Goal: Task Accomplishment & Management: Complete application form

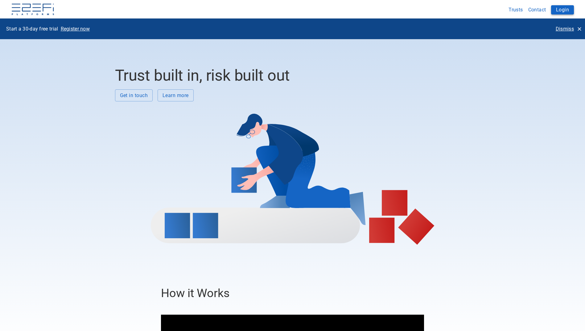
drag, startPoint x: 0, startPoint y: 0, endPoint x: 558, endPoint y: 8, distance: 558.2
click at [558, 7] on button "Login" at bounding box center [562, 9] width 23 height 9
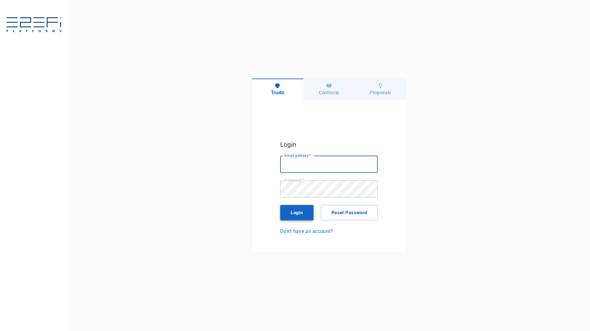
type input "[PERSON_NAME][EMAIL_ADDRESS][PERSON_NAME][DOMAIN_NAME]"
click at [301, 214] on button "Login" at bounding box center [296, 212] width 33 height 15
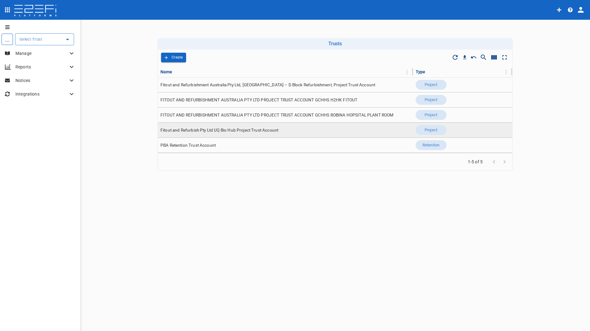
click at [223, 131] on span "Fitout and Refurbish Pty Ltd UQ Bio Hub Project Trust Account" at bounding box center [219, 130] width 118 height 6
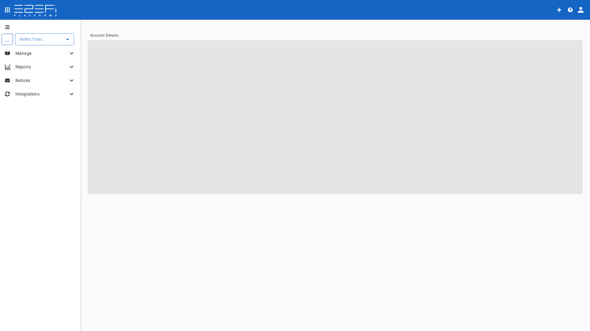
type input "Fitout and Refurbish Pty Ltd UQ Bio Hub Project Trust Account"
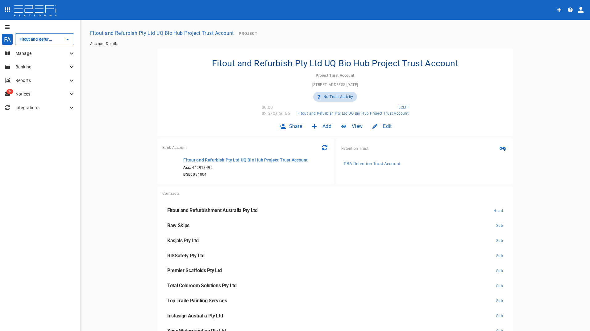
click at [31, 67] on p "Banking" at bounding box center [41, 67] width 52 height 6
click at [27, 54] on p "Manage" at bounding box center [41, 53] width 52 height 6
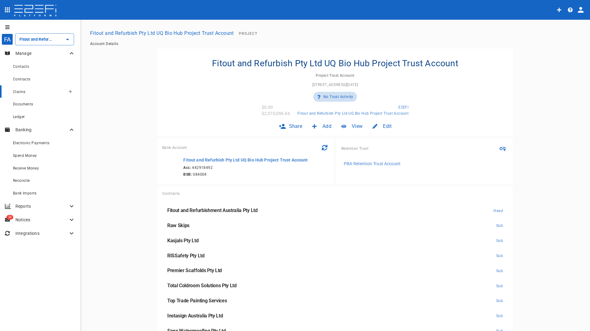
click at [22, 93] on span "Claims" at bounding box center [19, 92] width 12 height 4
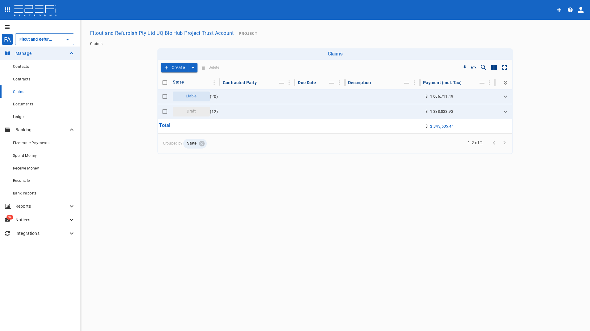
click at [174, 68] on button "Create" at bounding box center [174, 68] width 27 height 10
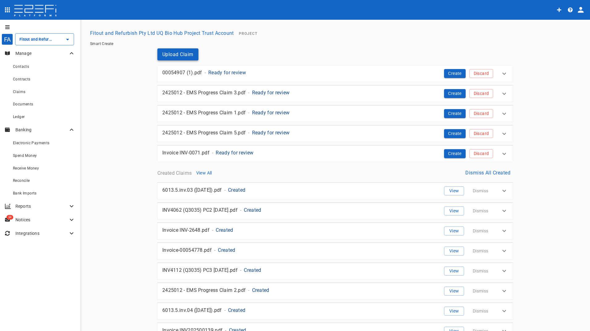
click at [170, 57] on button "Upload Claim" at bounding box center [177, 54] width 41 height 12
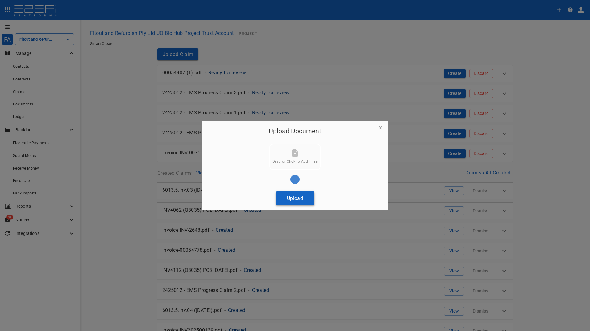
click at [306, 201] on button "Upload" at bounding box center [295, 199] width 39 height 14
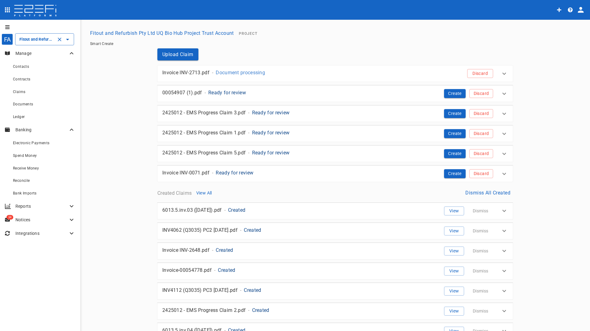
click at [34, 43] on div "Fitout and Refurbish Pty Ltd UQ Bio Hub Project Trust Account ​" at bounding box center [44, 39] width 59 height 12
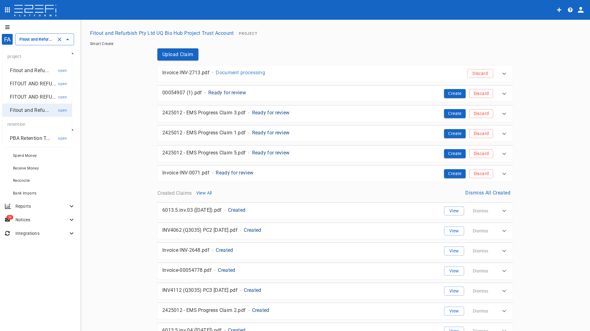
scroll to position [0, 83]
click at [28, 137] on p "PBA Retention T..." at bounding box center [30, 138] width 40 height 7
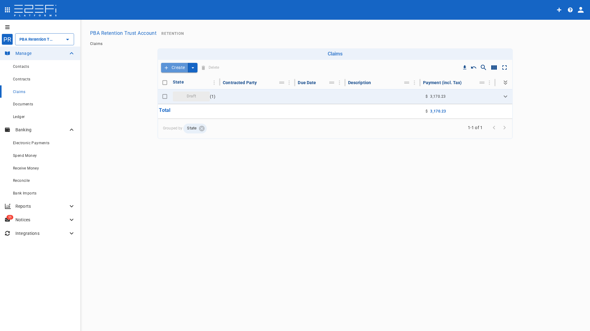
click at [173, 67] on button "Create" at bounding box center [174, 68] width 27 height 10
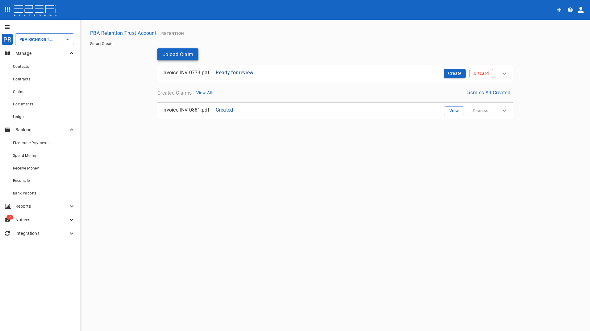
click at [185, 54] on button "Upload Claim" at bounding box center [177, 54] width 41 height 12
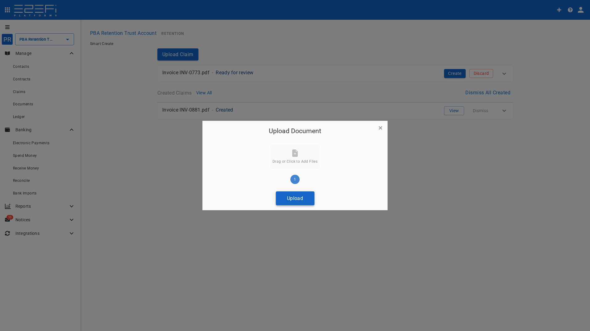
click at [296, 200] on button "Upload" at bounding box center [295, 199] width 39 height 14
